Goal: Task Accomplishment & Management: Manage account settings

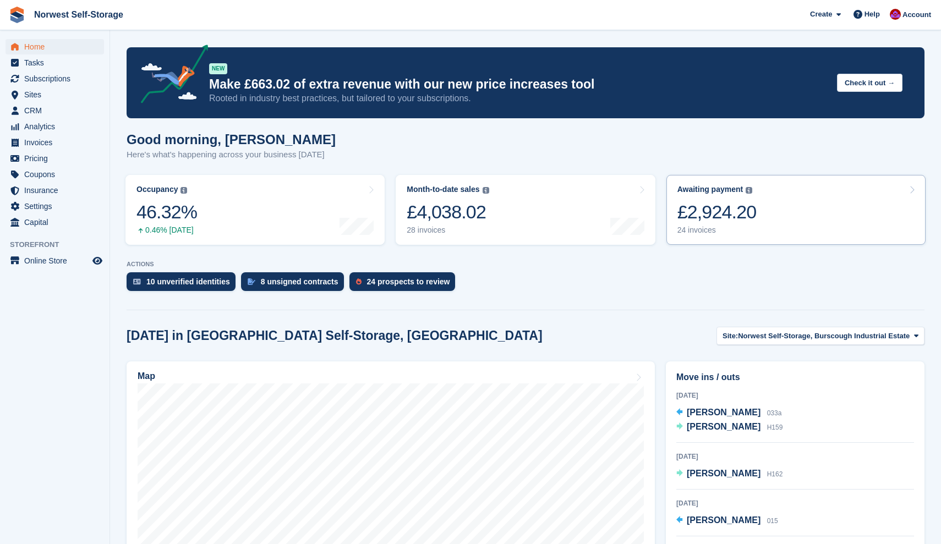
click at [828, 213] on link "Awaiting payment The total outstanding balance on all open invoices. £2,924.20 …" at bounding box center [795, 210] width 259 height 70
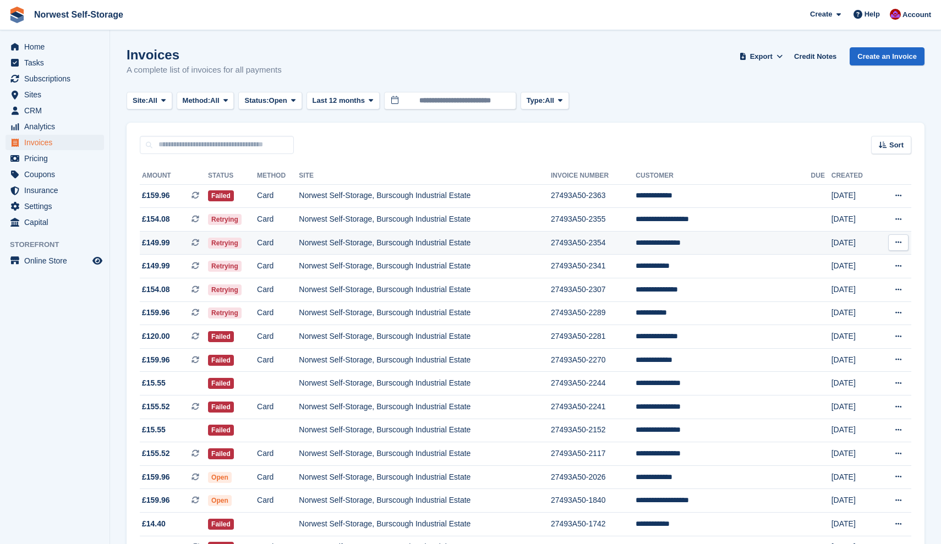
click at [180, 244] on span "£149.99 This is a recurring subscription invoice." at bounding box center [174, 243] width 68 height 12
click at [179, 217] on span "£154.08 This is a recurring subscription invoice." at bounding box center [174, 219] width 68 height 12
click at [188, 264] on span "£149.99 This is a recurring subscription invoice." at bounding box center [174, 266] width 68 height 12
click at [181, 290] on span "£154.08 This is a recurring subscription invoice." at bounding box center [174, 290] width 68 height 12
click at [181, 315] on span "£159.96 This is a recurring subscription invoice." at bounding box center [174, 313] width 68 height 12
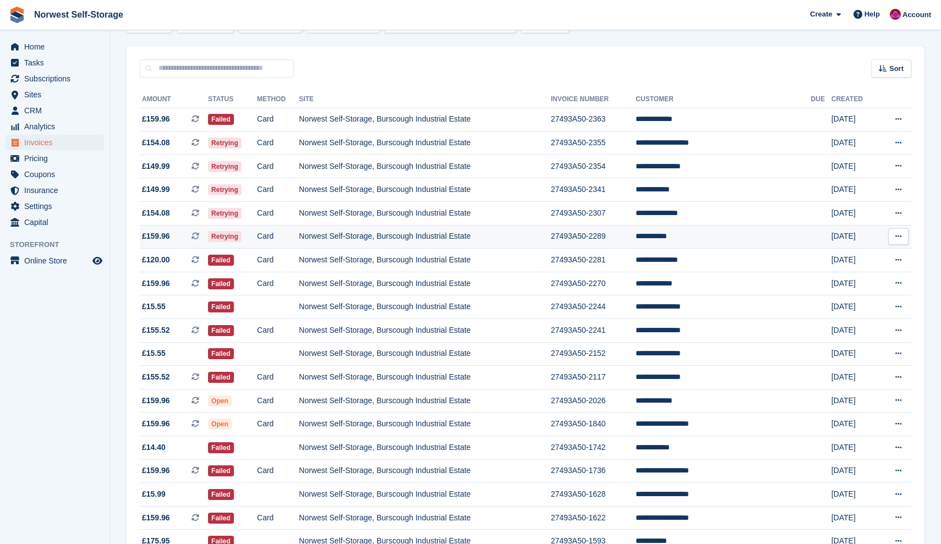
scroll to position [78, 0]
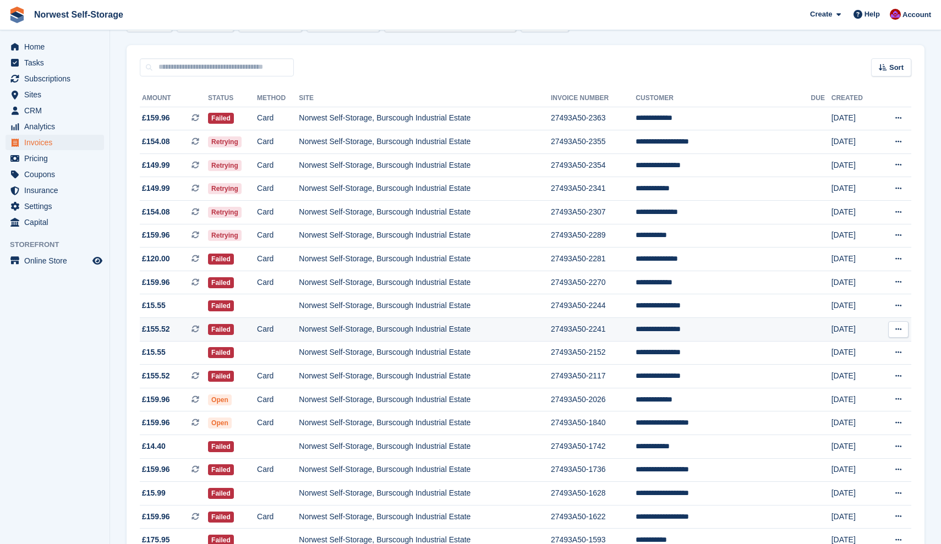
click at [178, 334] on span "£155.52 This is a recurring subscription invoice." at bounding box center [174, 329] width 68 height 12
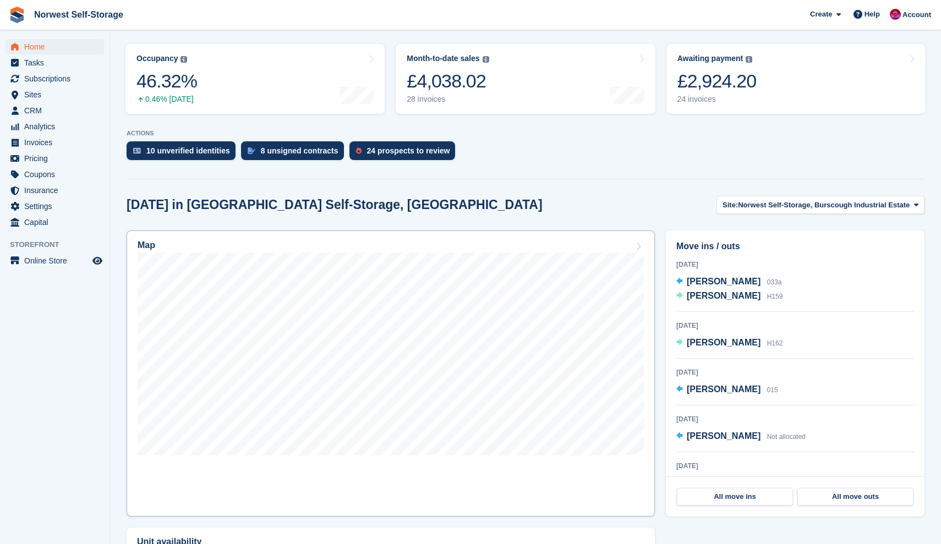
scroll to position [153, 0]
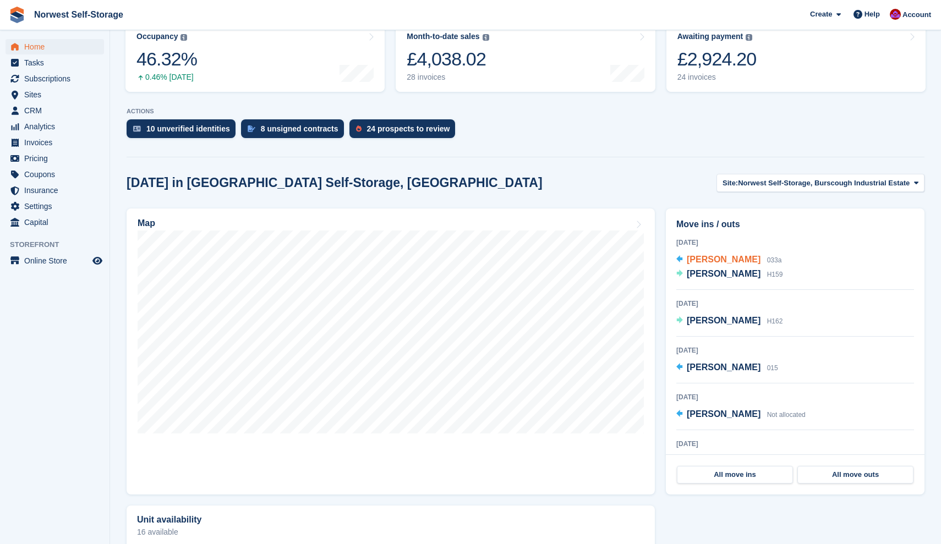
click at [718, 259] on span "[PERSON_NAME]" at bounding box center [723, 259] width 74 height 9
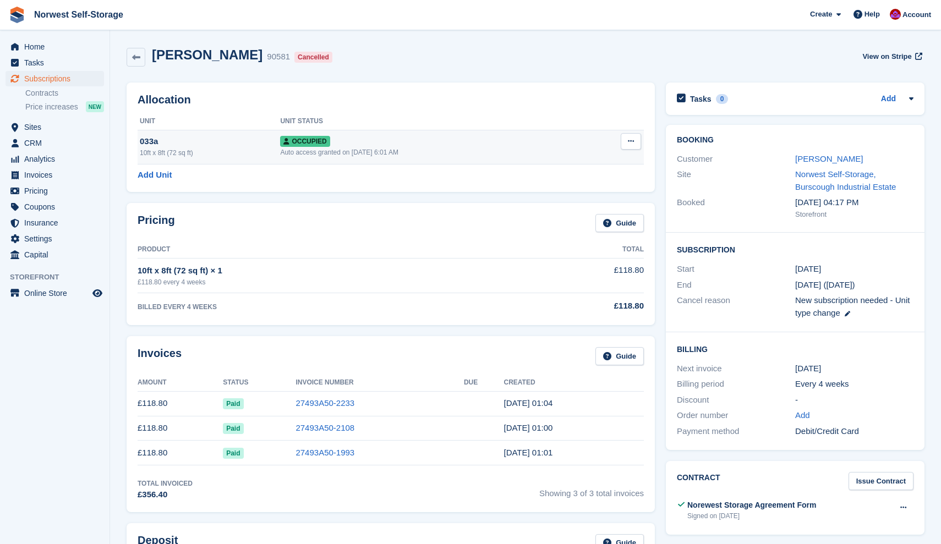
click at [631, 139] on icon at bounding box center [631, 141] width 6 height 7
click at [567, 200] on p "Deallocate" at bounding box center [588, 201] width 96 height 14
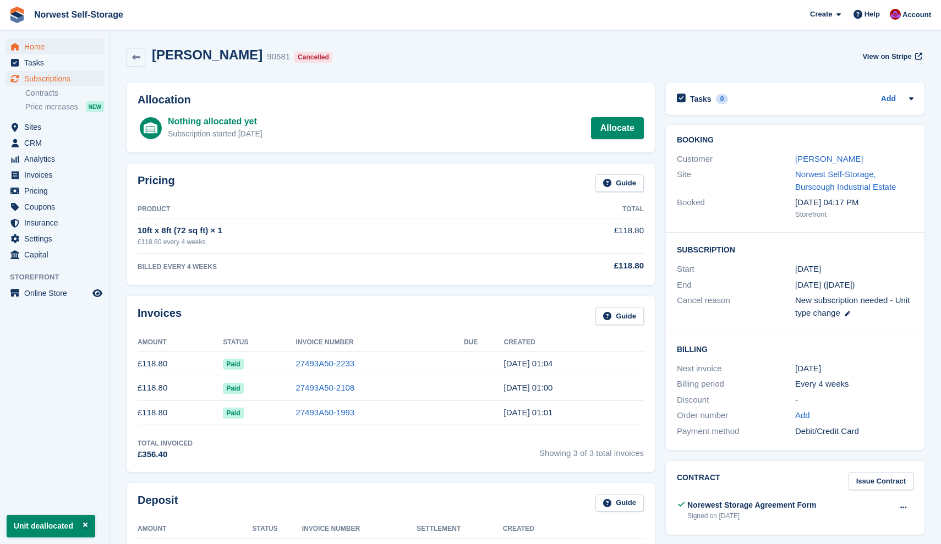
click at [38, 46] on span "Home" at bounding box center [57, 46] width 66 height 15
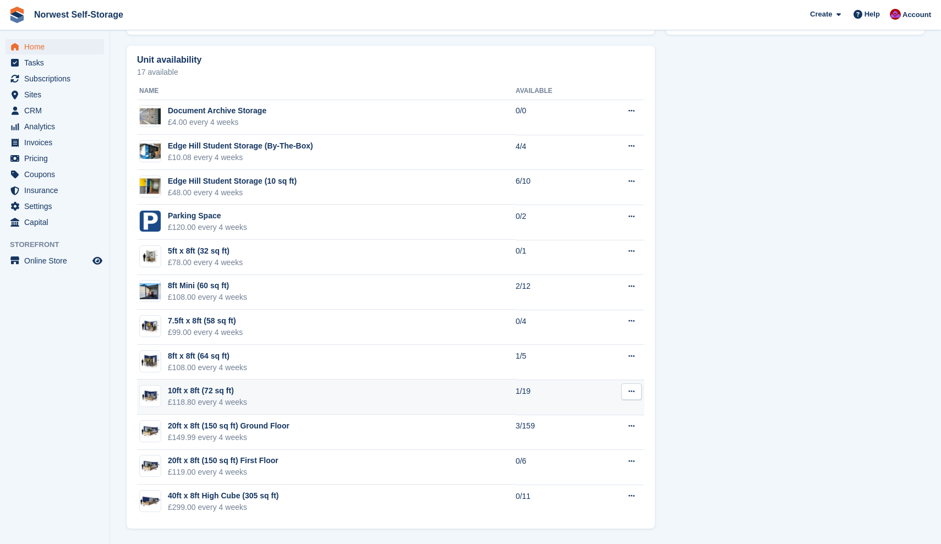
scroll to position [613, 0]
click at [207, 389] on div "10ft x 8ft (72 sq ft)" at bounding box center [207, 391] width 79 height 12
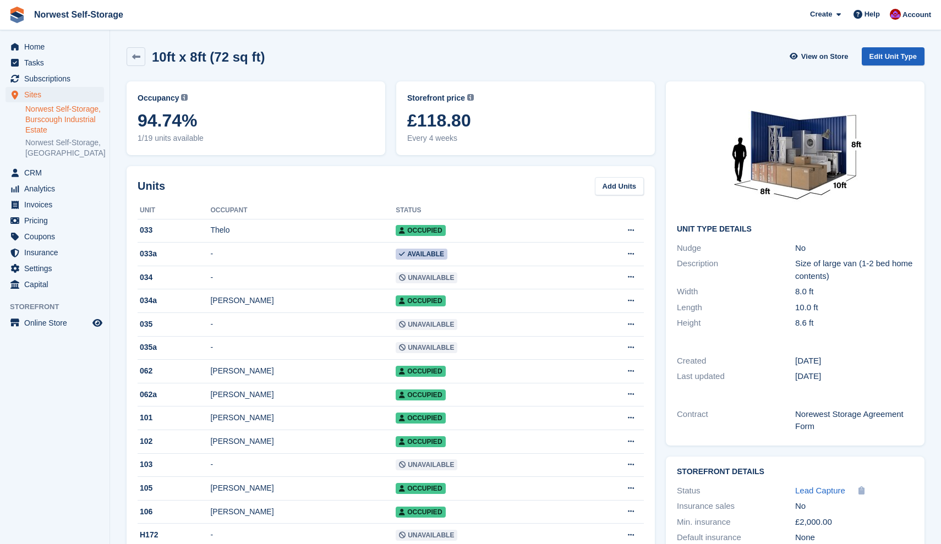
click at [900, 53] on link "Edit Unit Type" at bounding box center [892, 56] width 63 height 18
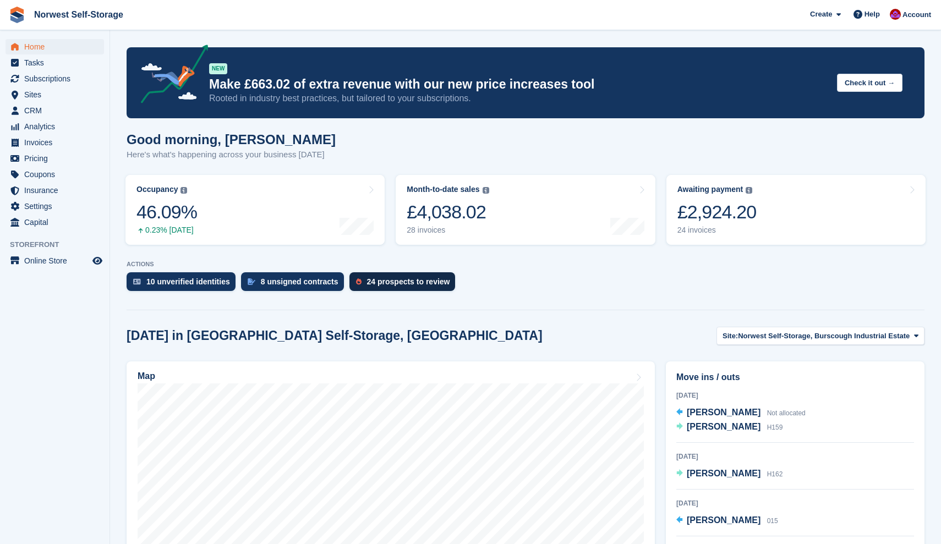
click at [395, 282] on div "24 prospects to review" at bounding box center [408, 281] width 83 height 9
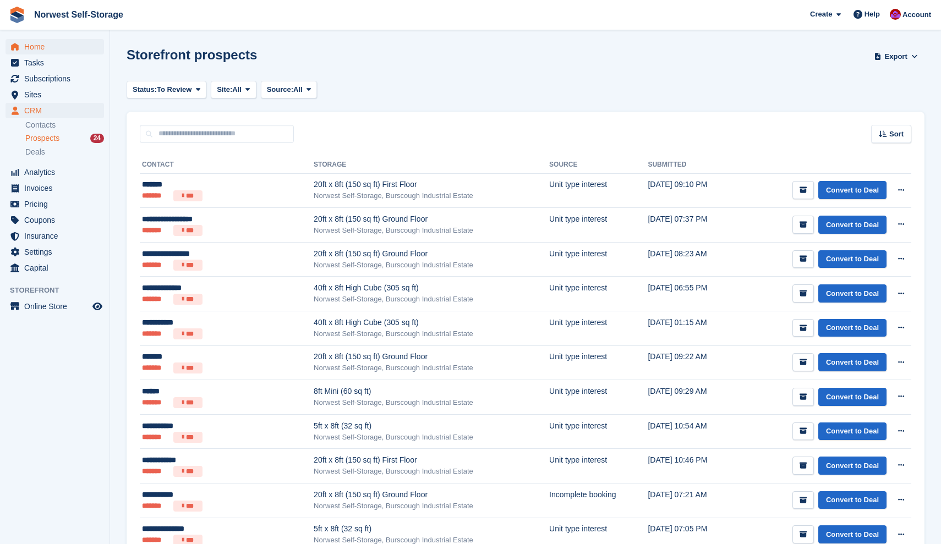
click at [32, 47] on span "Home" at bounding box center [57, 46] width 66 height 15
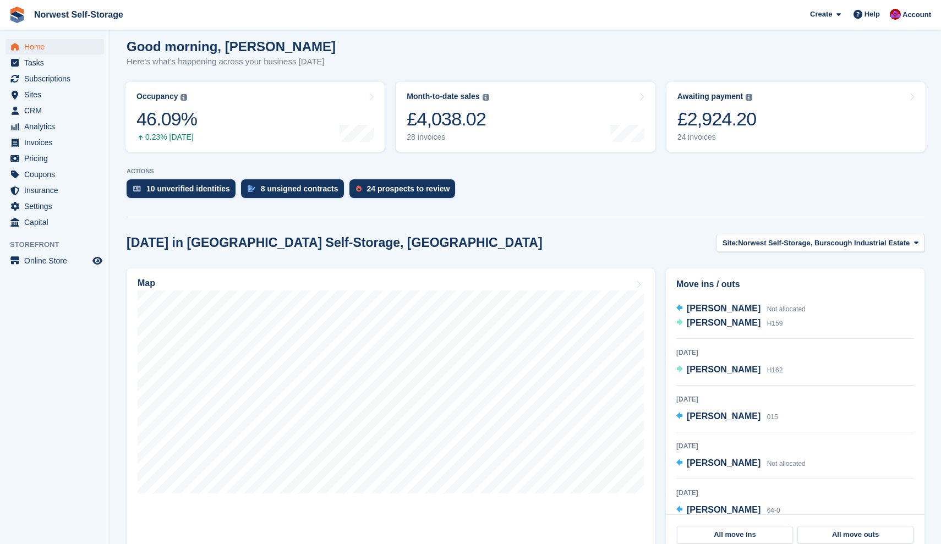
scroll to position [9, 0]
click at [721, 417] on span "[PERSON_NAME]" at bounding box center [723, 417] width 74 height 9
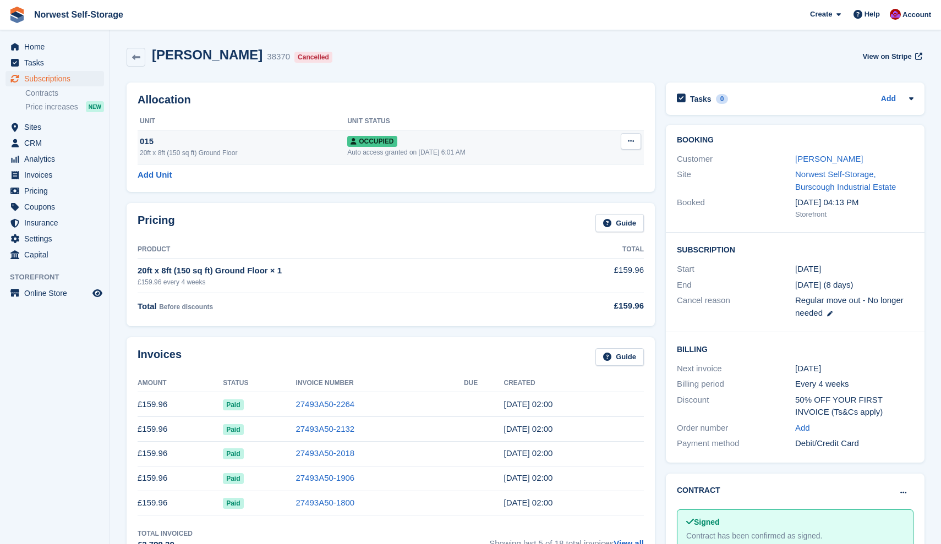
click at [630, 140] on icon at bounding box center [631, 141] width 6 height 7
click at [563, 200] on p "Deallocate" at bounding box center [588, 201] width 96 height 14
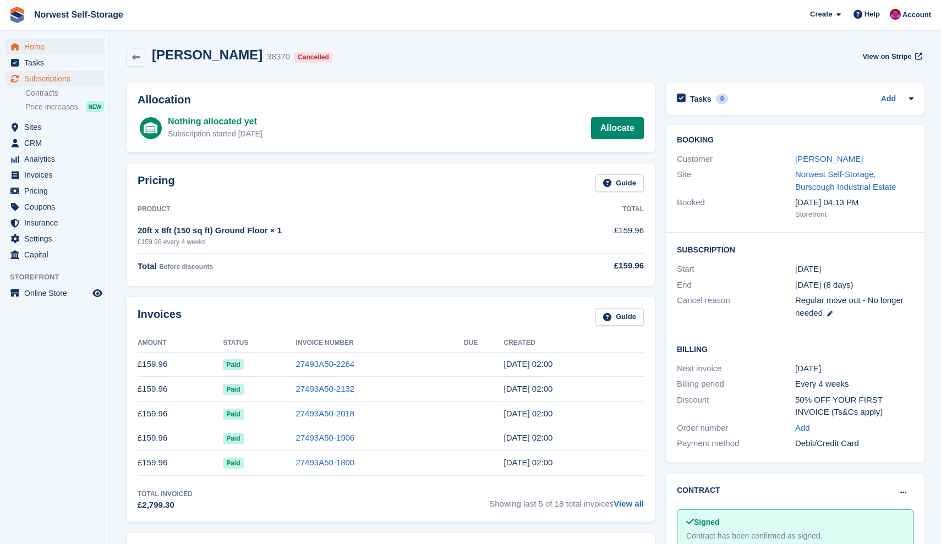
click at [36, 46] on span "Home" at bounding box center [57, 46] width 66 height 15
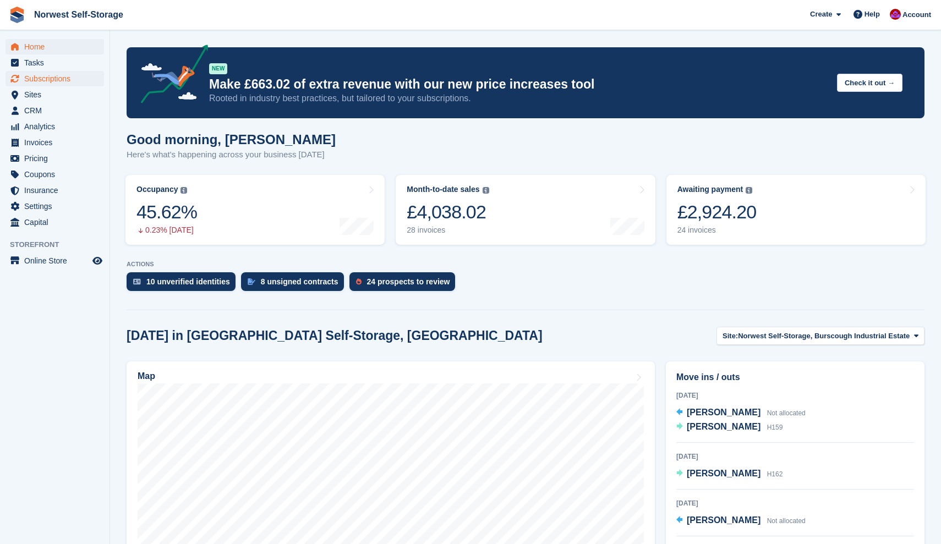
click at [42, 79] on span "Subscriptions" at bounding box center [57, 78] width 66 height 15
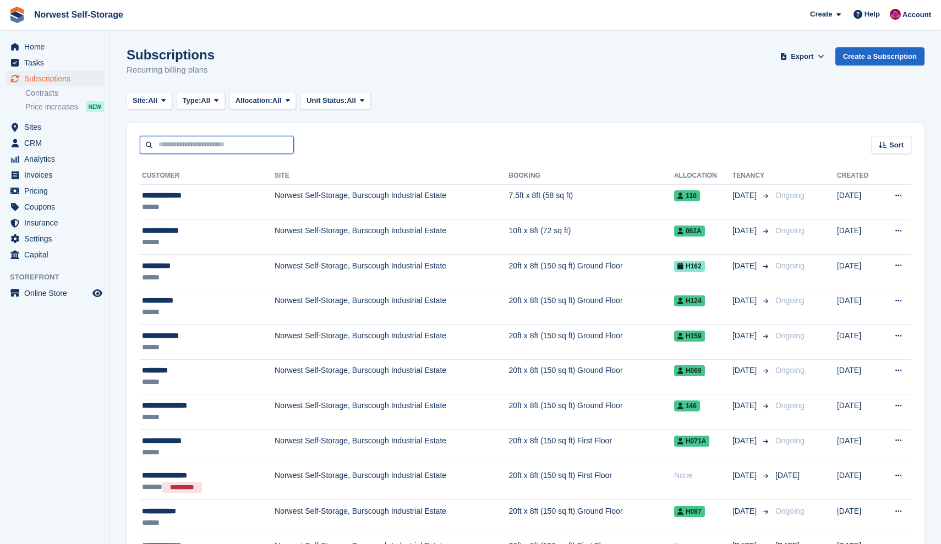
click at [190, 140] on input "text" at bounding box center [217, 145] width 154 height 18
type input "***"
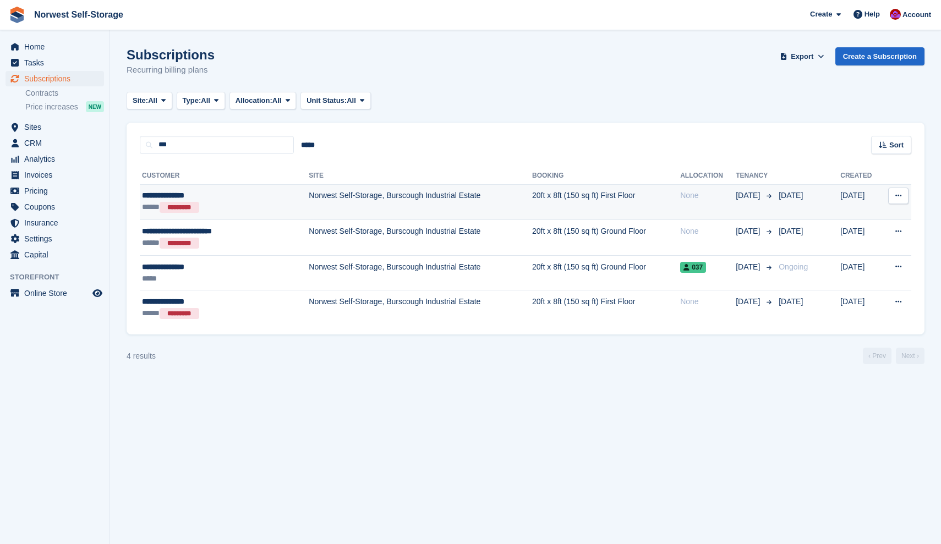
click at [309, 202] on td "Norwest Self-Storage, Burscough Industrial Estate" at bounding box center [420, 202] width 223 height 36
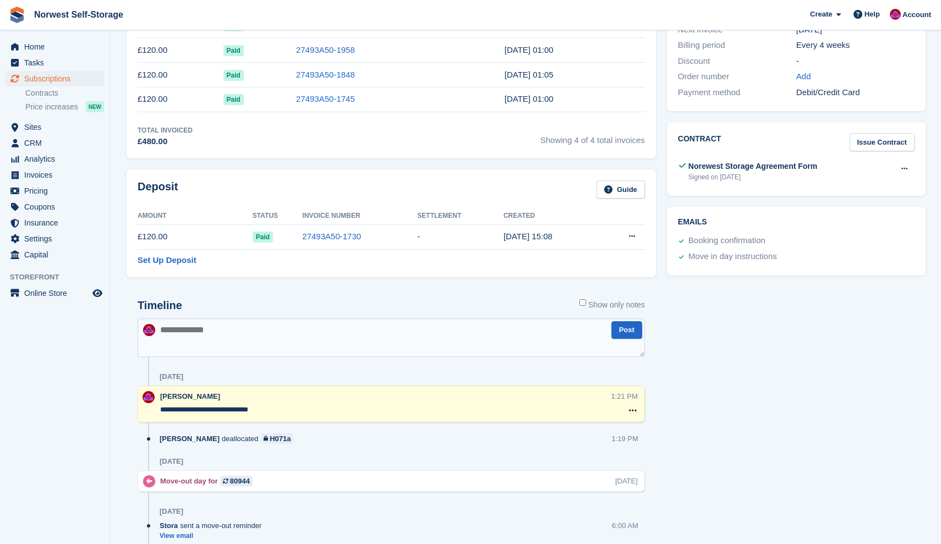
scroll to position [349, 0]
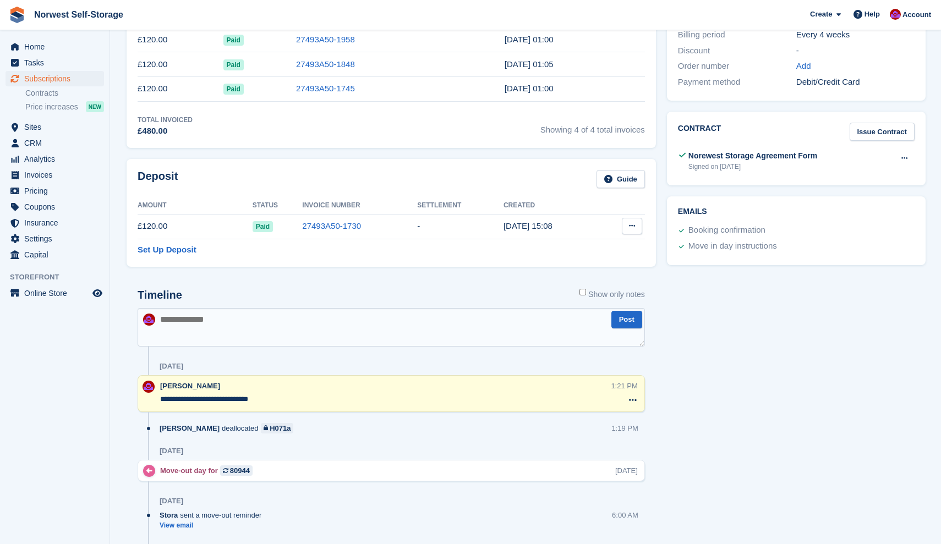
click at [630, 225] on icon at bounding box center [632, 225] width 6 height 7
click at [567, 247] on p "Settle deposit" at bounding box center [589, 247] width 96 height 14
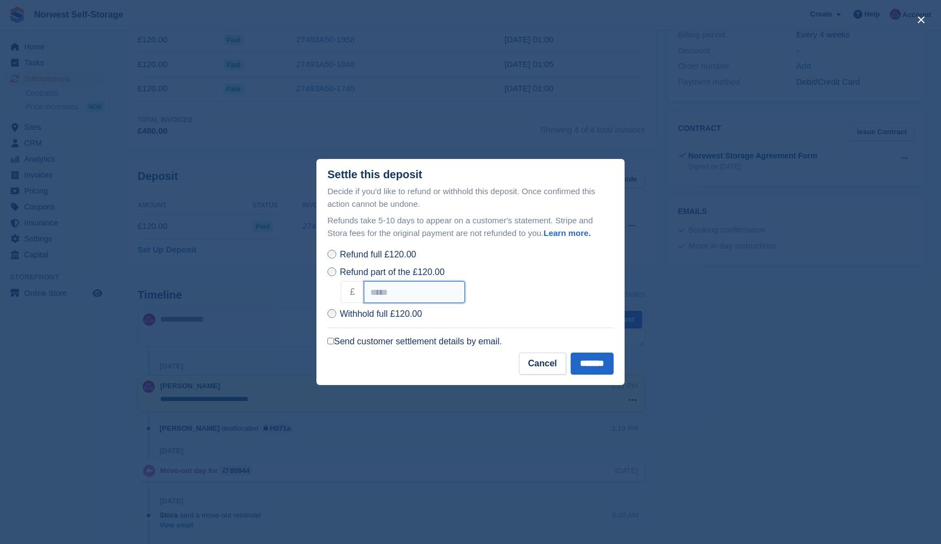
click at [414, 292] on input "******" at bounding box center [414, 292] width 101 height 22
type input "*****"
type input "*"
type input "**"
type input "****"
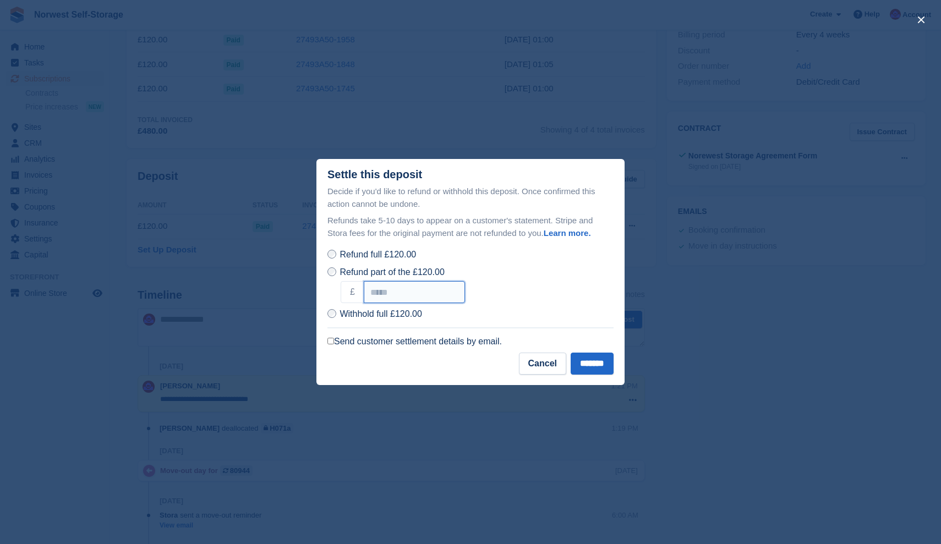
type input "*"
type input "**"
type input "*****"
click at [564, 280] on div "Refund part of the £120.00 £ *****" at bounding box center [470, 284] width 286 height 37
click at [584, 360] on input "*******" at bounding box center [591, 364] width 43 height 22
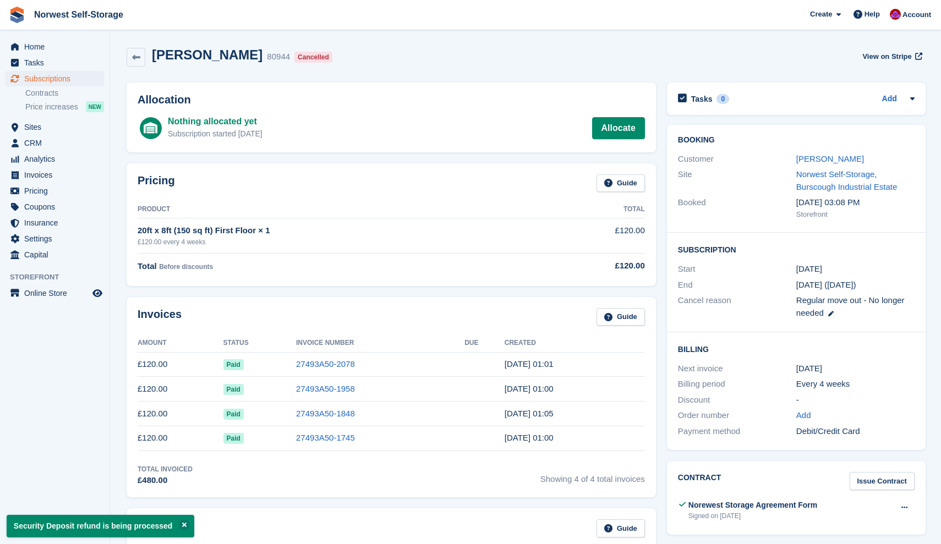
scroll to position [0, 0]
click at [38, 45] on span "Home" at bounding box center [57, 46] width 66 height 15
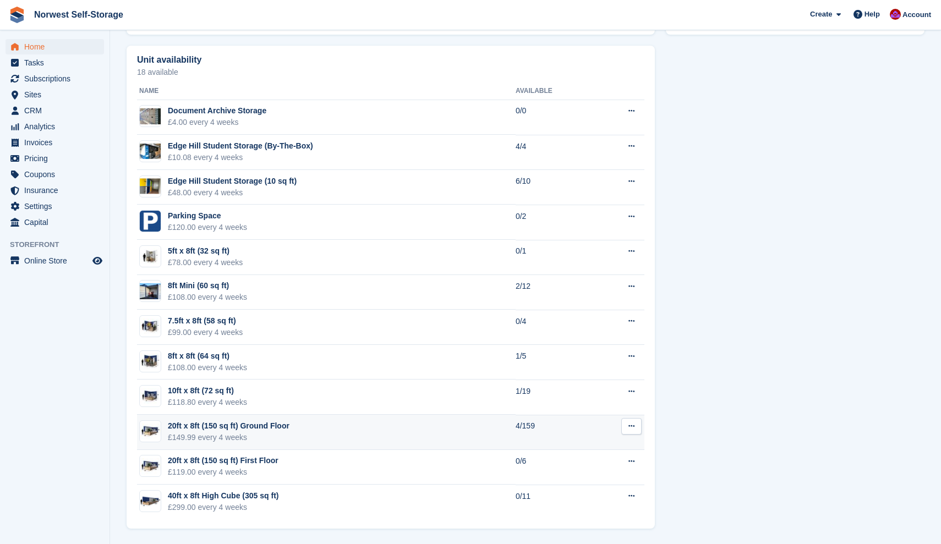
scroll to position [613, 0]
click at [237, 423] on div "20ft x 8ft (150 sq ft) Ground Floor" at bounding box center [229, 426] width 122 height 12
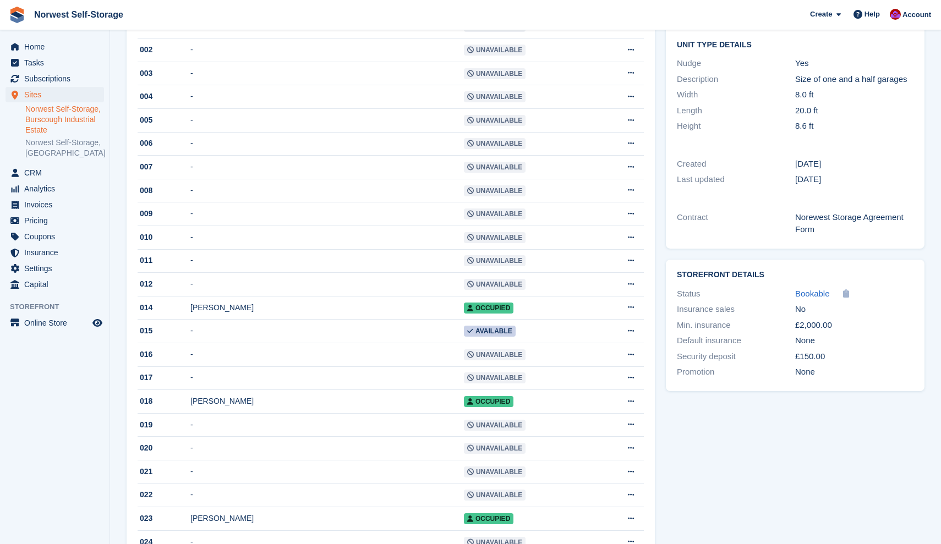
scroll to position [237, 0]
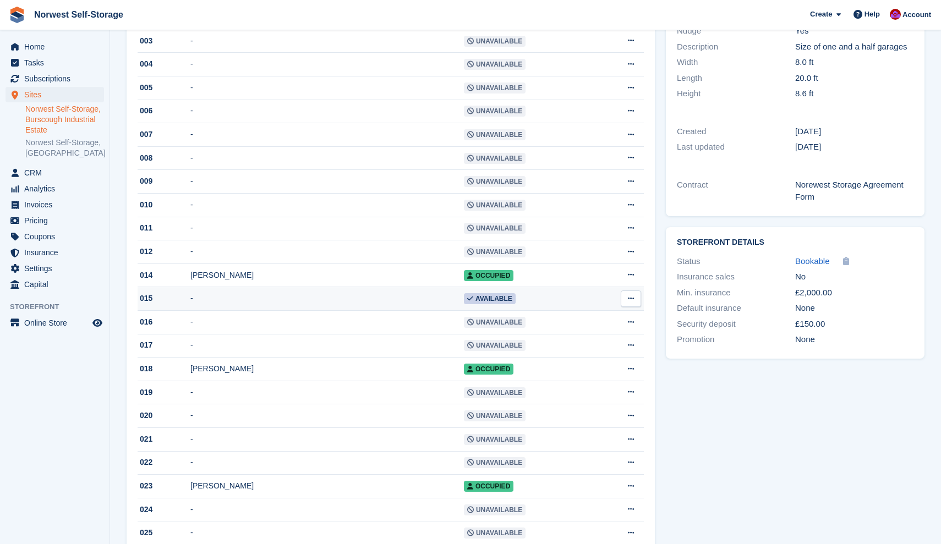
click at [145, 304] on div "015" at bounding box center [164, 299] width 53 height 12
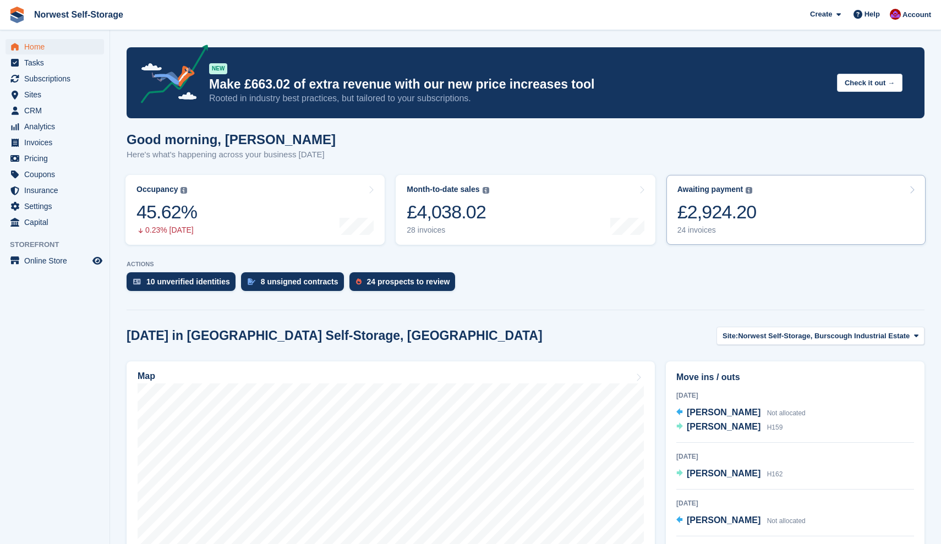
click at [799, 208] on link "Awaiting payment The total outstanding balance on all open invoices. £2,924.20 …" at bounding box center [795, 210] width 259 height 70
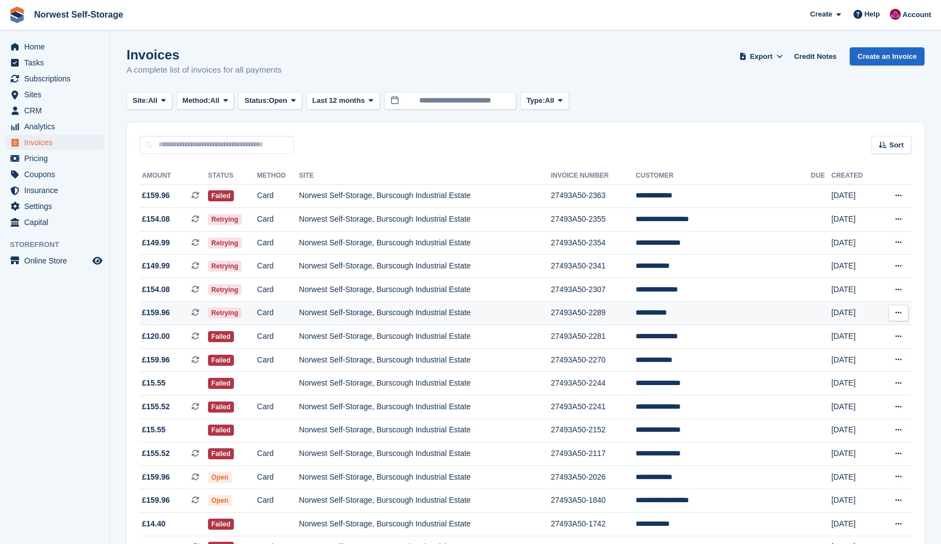
click at [177, 315] on span "£159.96 This is a recurring subscription invoice." at bounding box center [174, 313] width 68 height 12
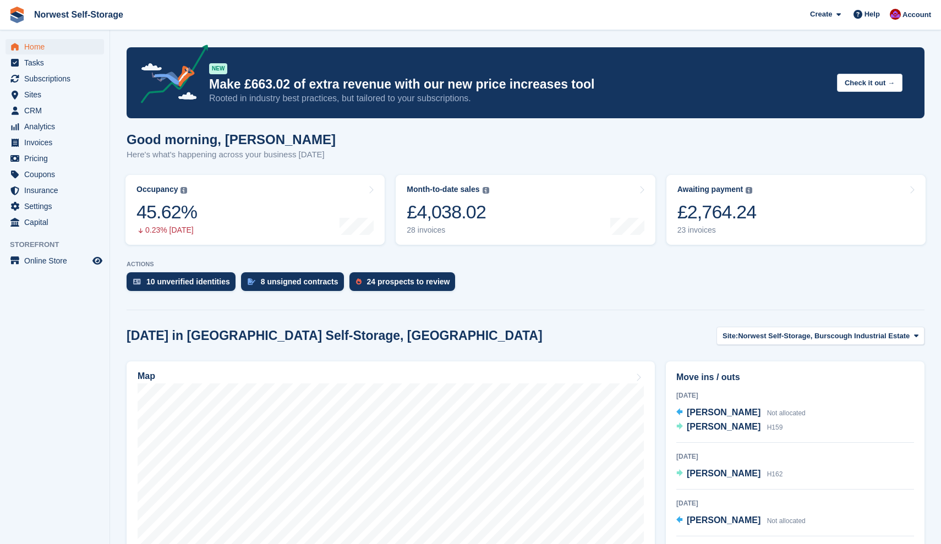
click at [50, 45] on span "Home" at bounding box center [57, 46] width 66 height 15
click at [38, 77] on span "Subscriptions" at bounding box center [57, 78] width 66 height 15
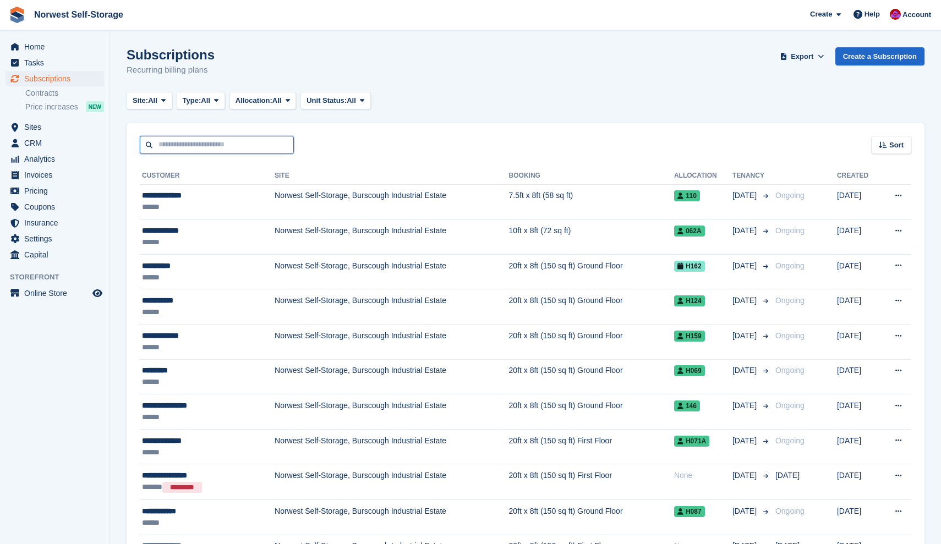
click at [206, 143] on input "text" at bounding box center [217, 145] width 154 height 18
type input "***"
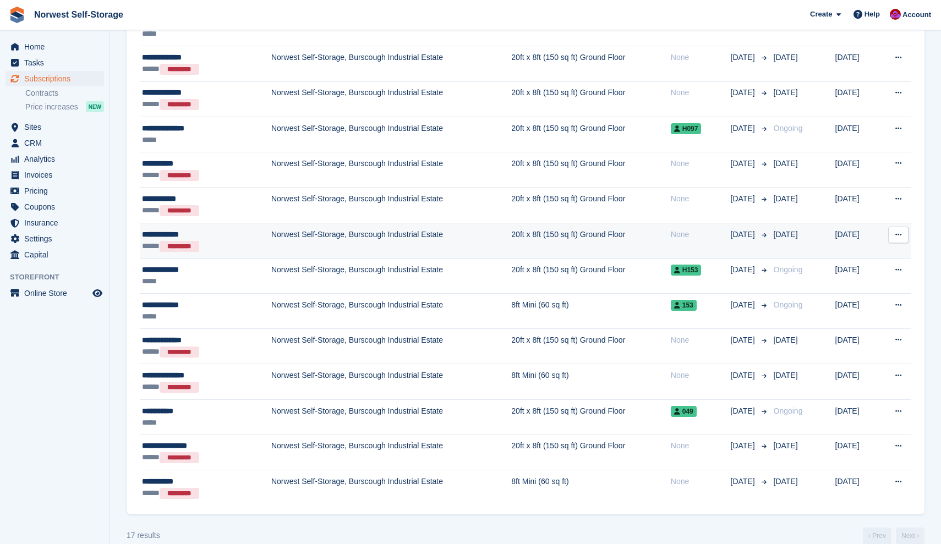
scroll to position [283, 0]
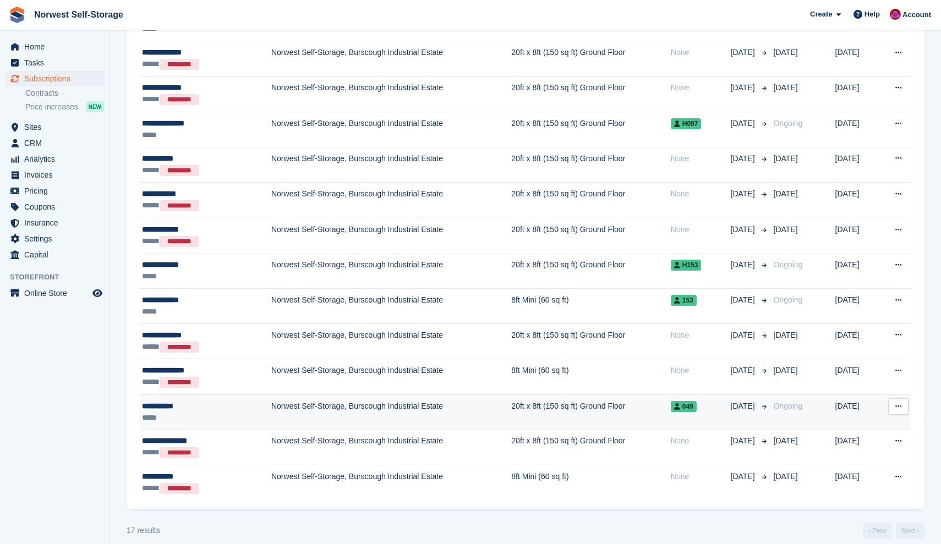
click at [190, 409] on div "**********" at bounding box center [188, 406] width 92 height 12
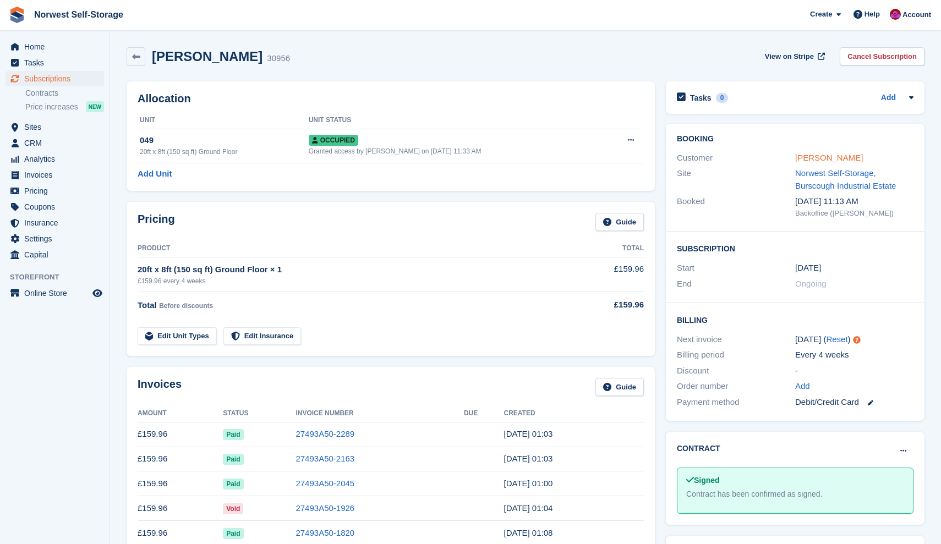
click at [817, 158] on link "[PERSON_NAME]" at bounding box center [829, 157] width 68 height 9
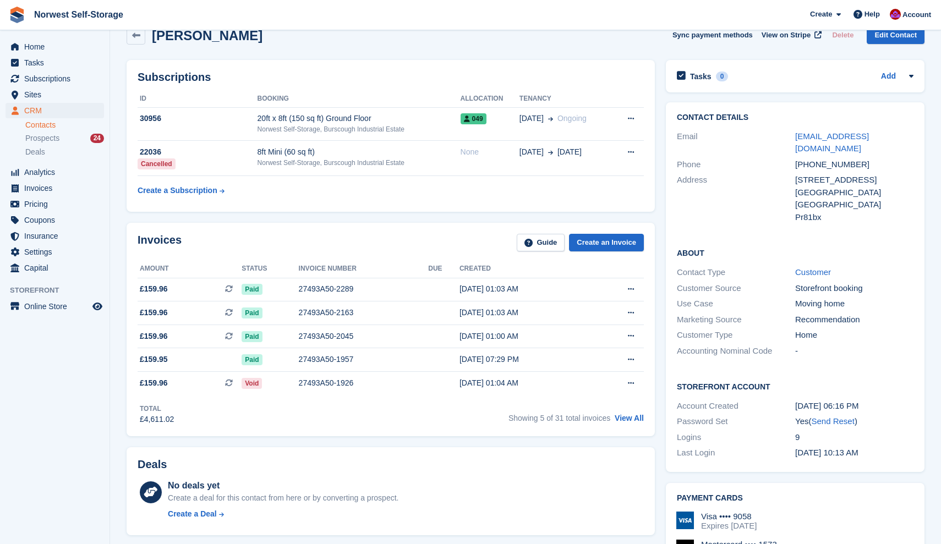
scroll to position [22, 0]
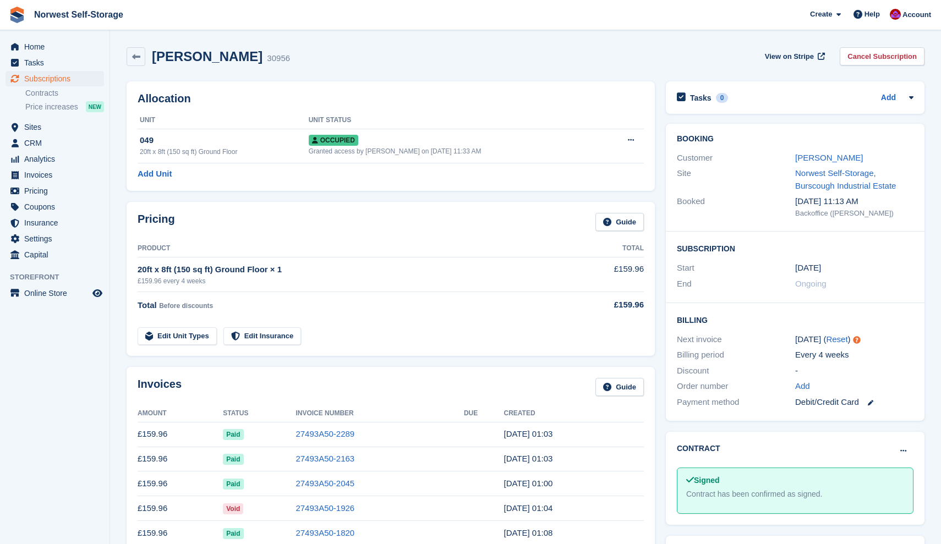
scroll to position [15, 0]
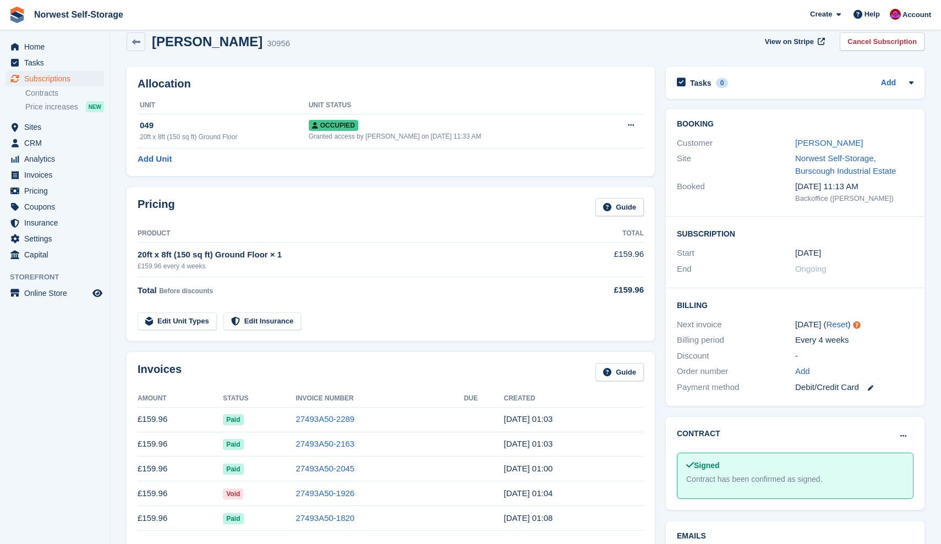
click at [387, 416] on td "27493A50-2289" at bounding box center [379, 419] width 168 height 25
click at [439, 126] on div "Occupied" at bounding box center [457, 125] width 296 height 12
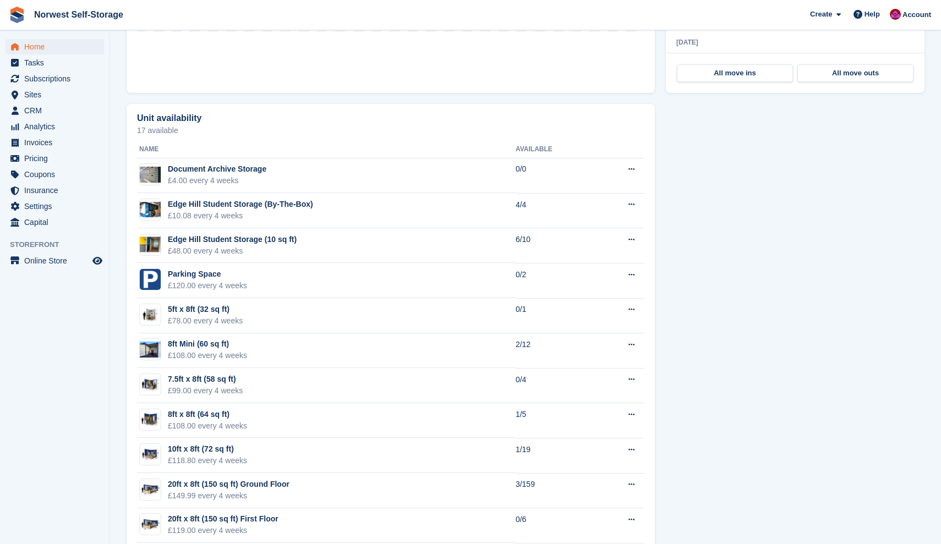
scroll to position [577, 0]
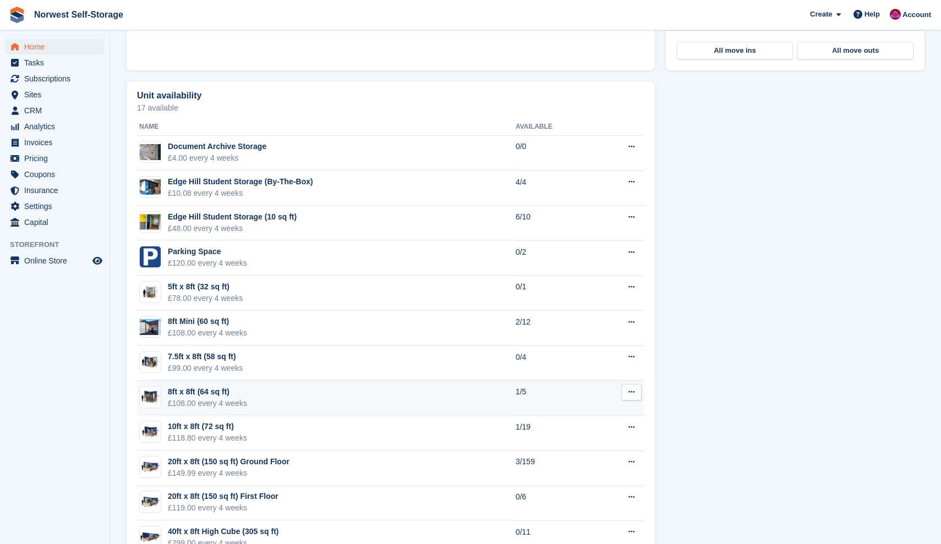
click at [192, 392] on div "8ft x 8ft (64 sq ft)" at bounding box center [207, 392] width 79 height 12
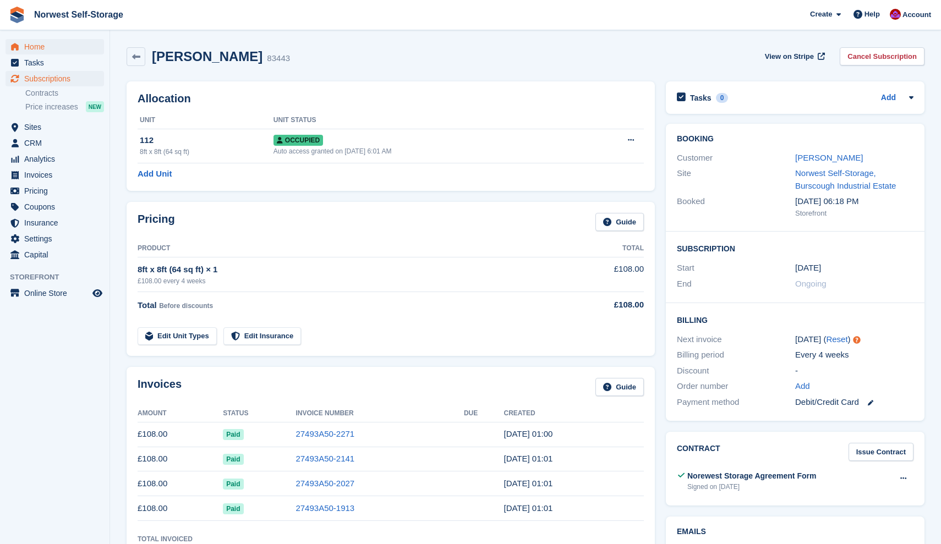
click at [34, 46] on span "Home" at bounding box center [57, 46] width 66 height 15
